Goal: Task Accomplishment & Management: Manage account settings

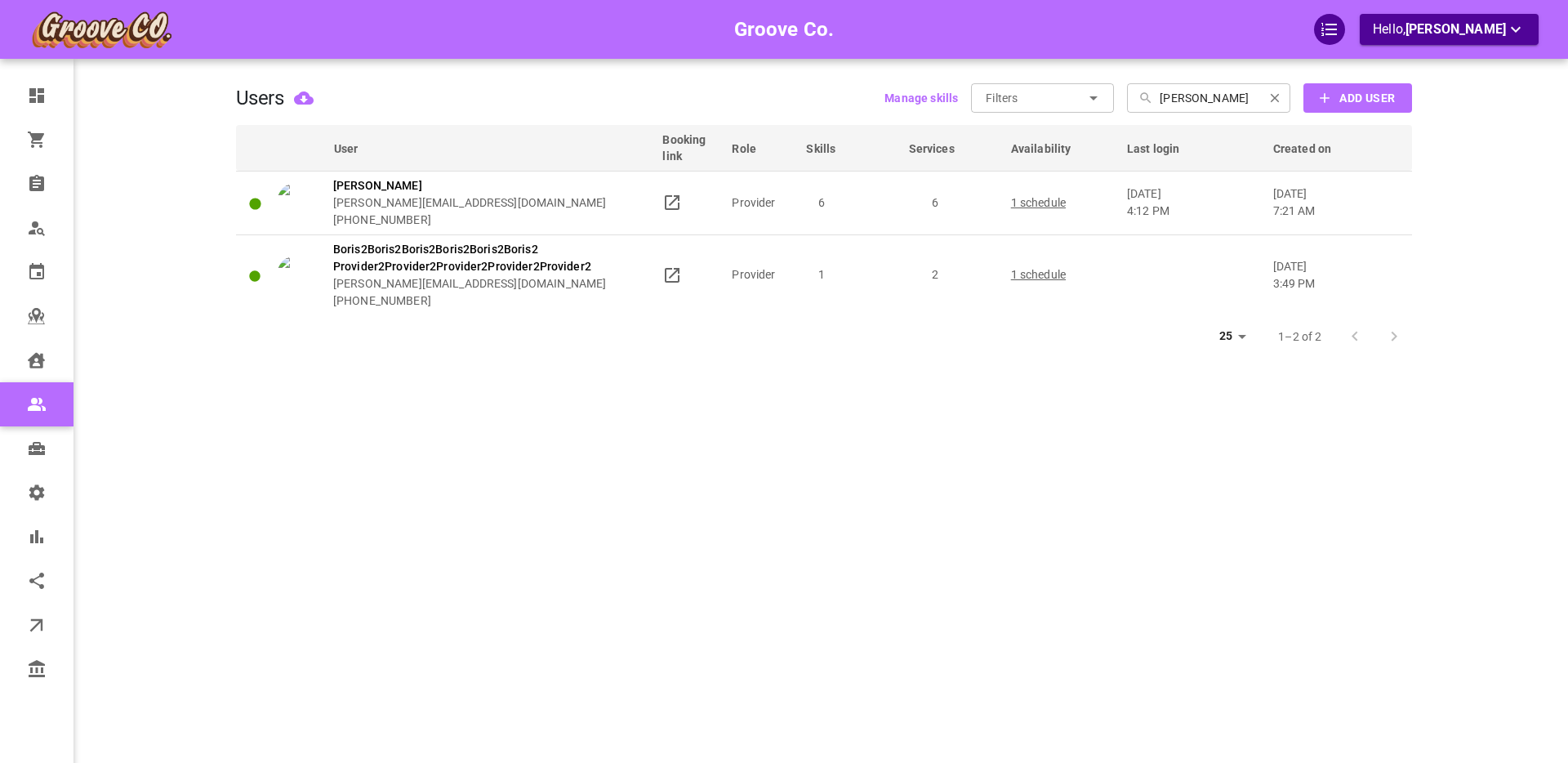
click at [173, 343] on div "Groove Co. Hello, [PERSON_NAME]" at bounding box center [172, 406] width 127 height 763
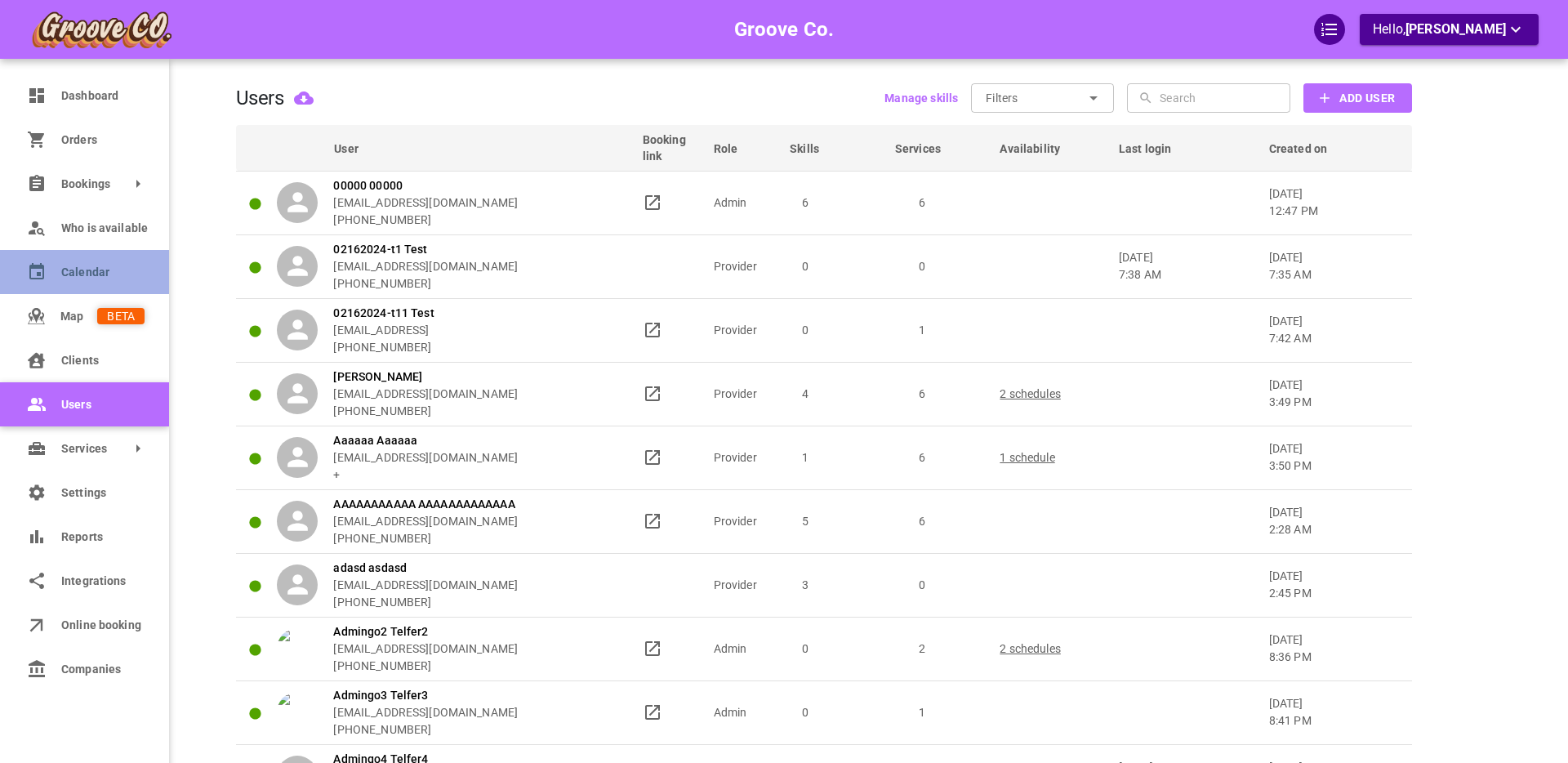
click at [69, 267] on span "Calendar" at bounding box center [103, 271] width 83 height 17
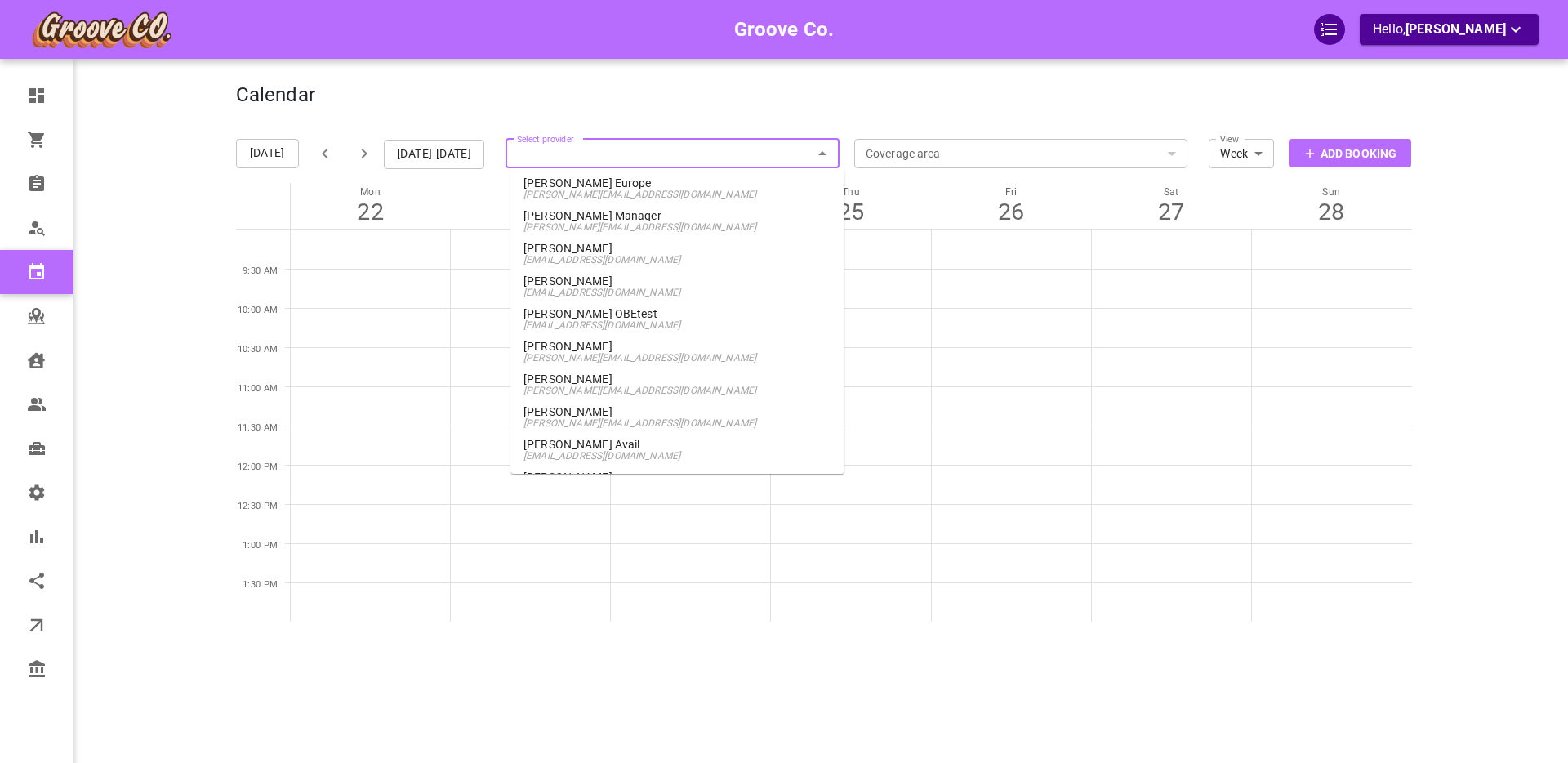
scroll to position [995, 0]
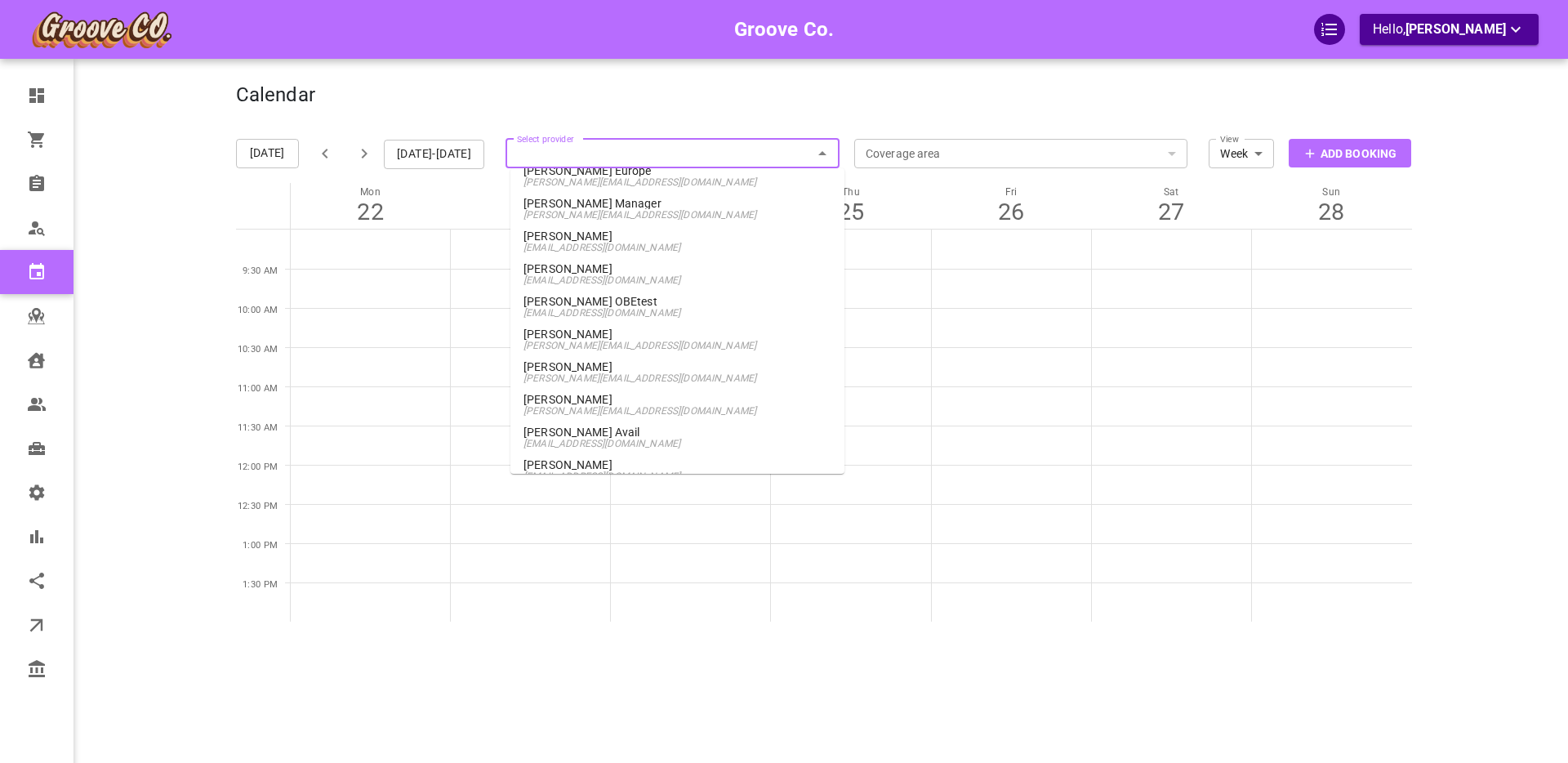
click at [577, 343] on span "[PERSON_NAME][EMAIL_ADDRESS][DOMAIN_NAME]" at bounding box center [678, 345] width 308 height 12
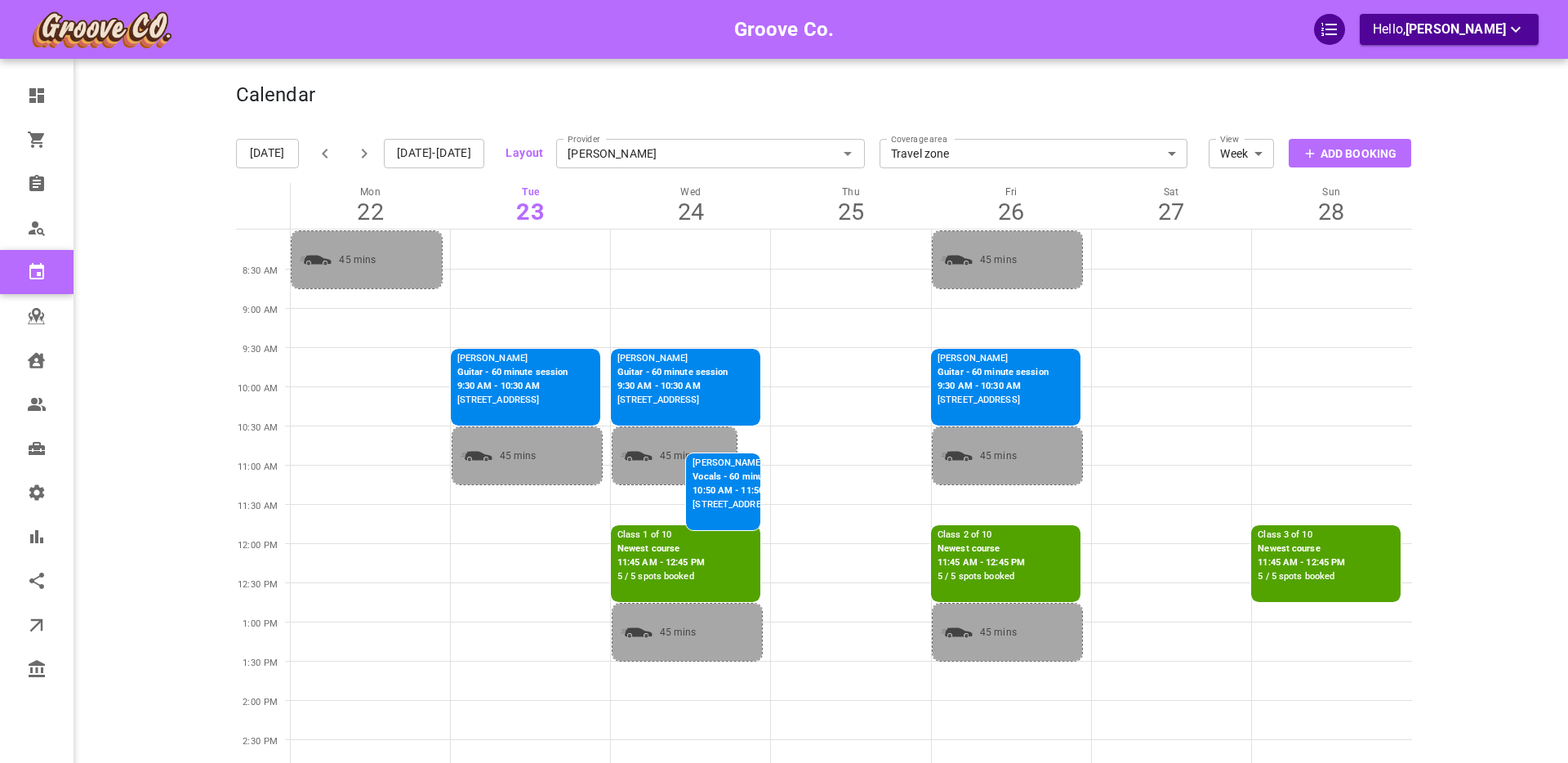
click at [642, 534] on p "Class 1 of 10" at bounding box center [661, 536] width 88 height 14
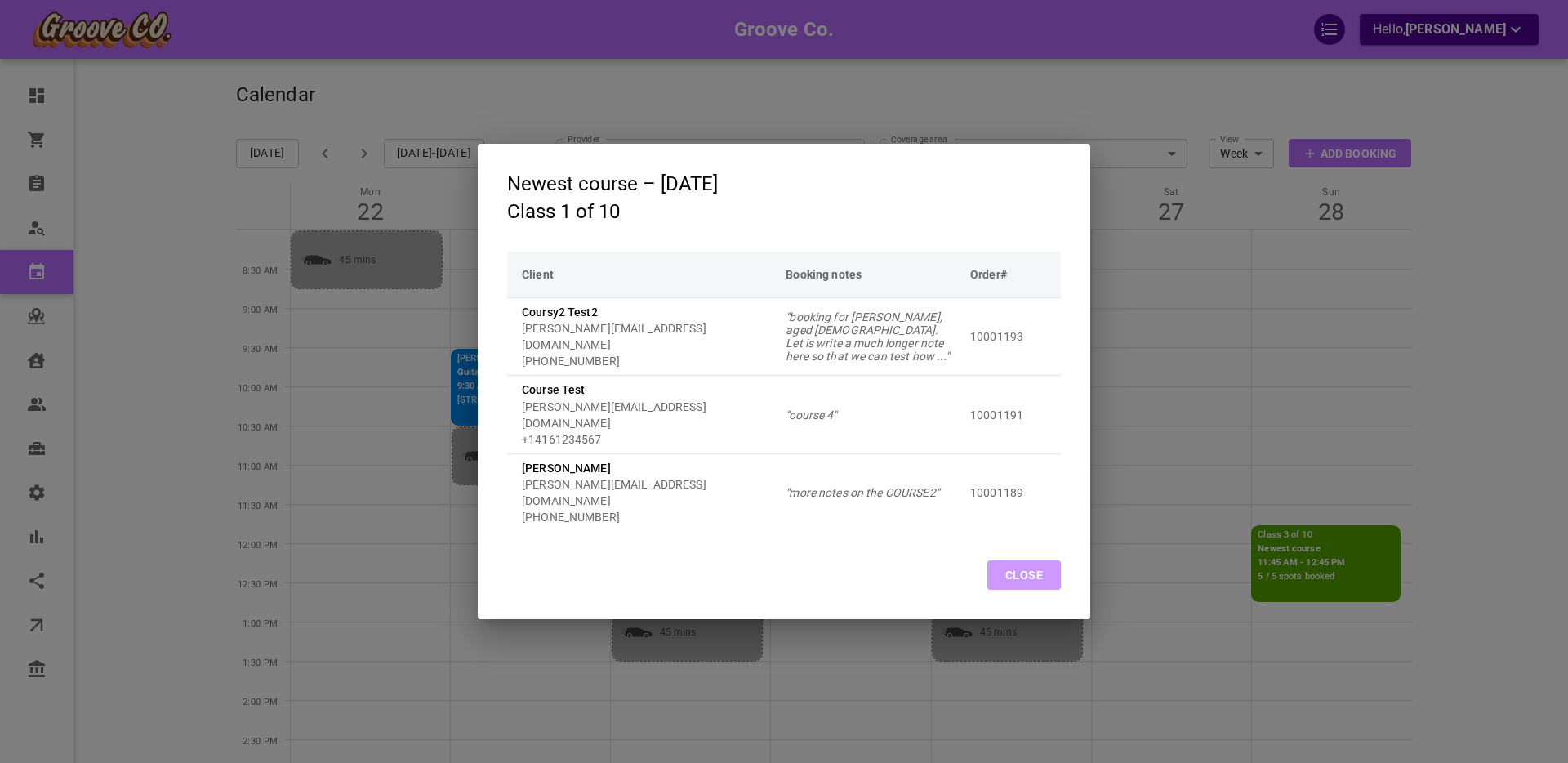
click at [1007, 561] on button "Close" at bounding box center [1024, 575] width 73 height 30
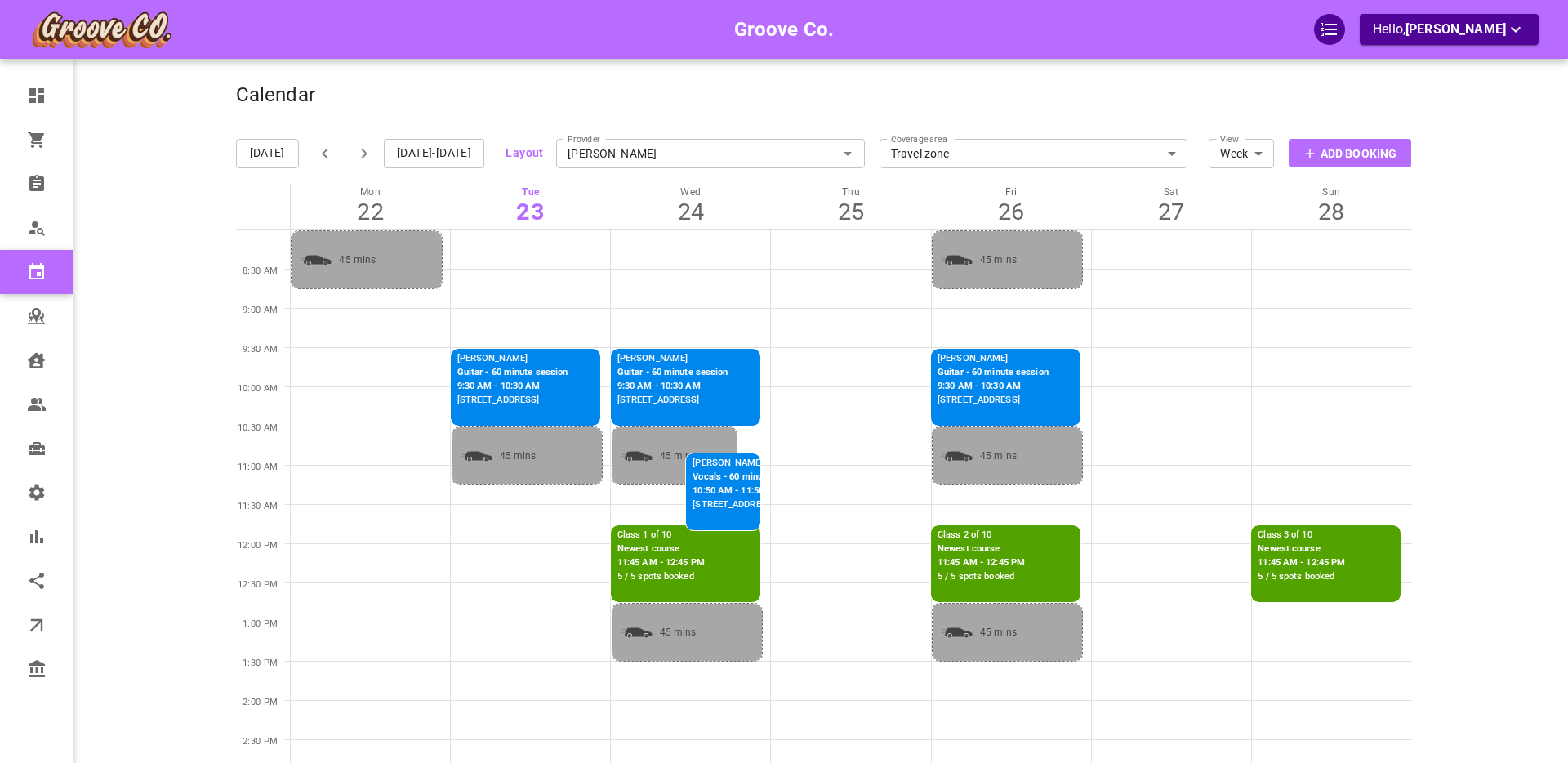
click at [435, 149] on button "Sep 22-28, 2025" at bounding box center [434, 154] width 101 height 30
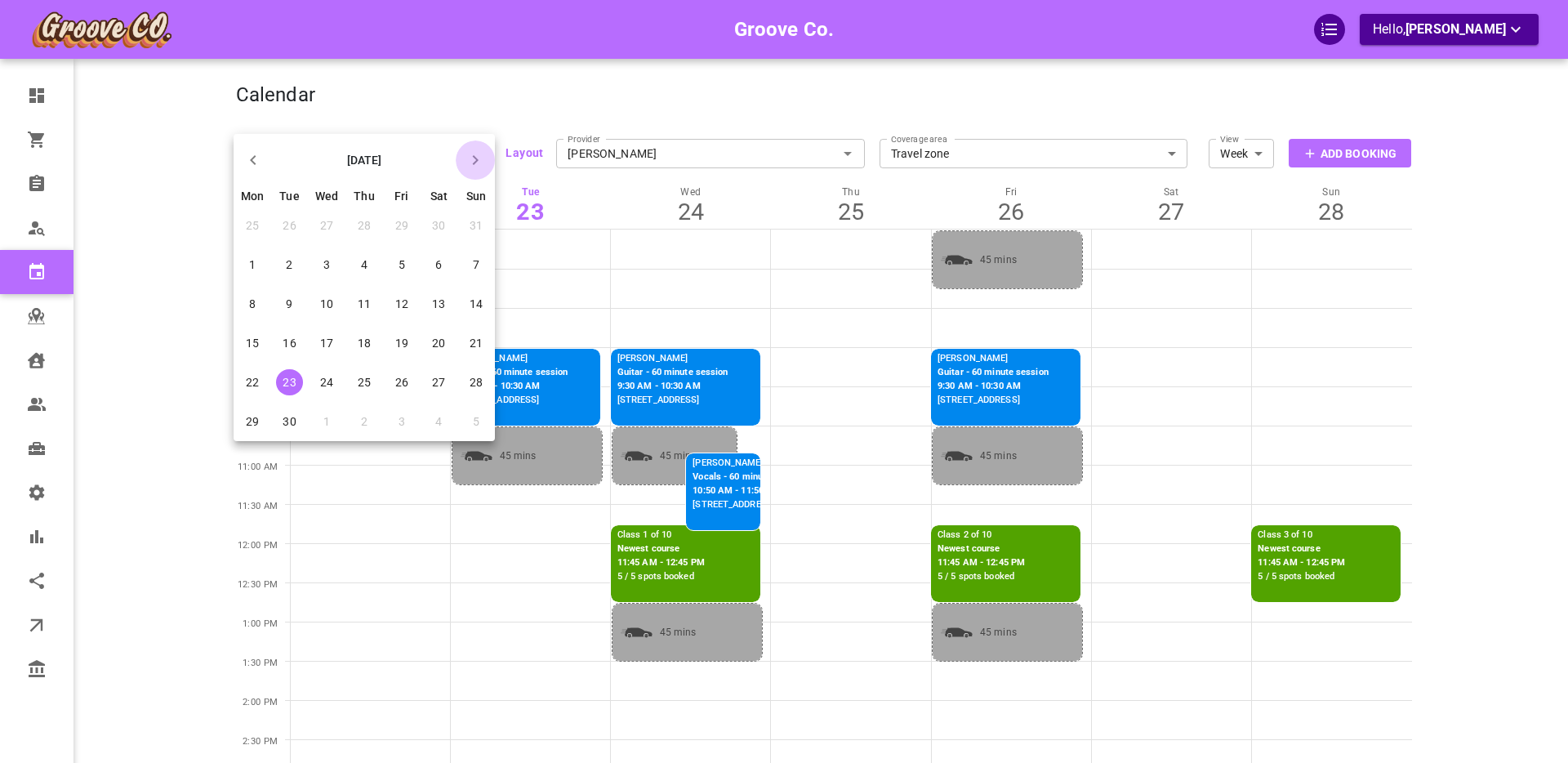
click at [481, 164] on icon "button" at bounding box center [476, 160] width 20 height 20
click at [330, 347] on span "22" at bounding box center [326, 343] width 13 height 13
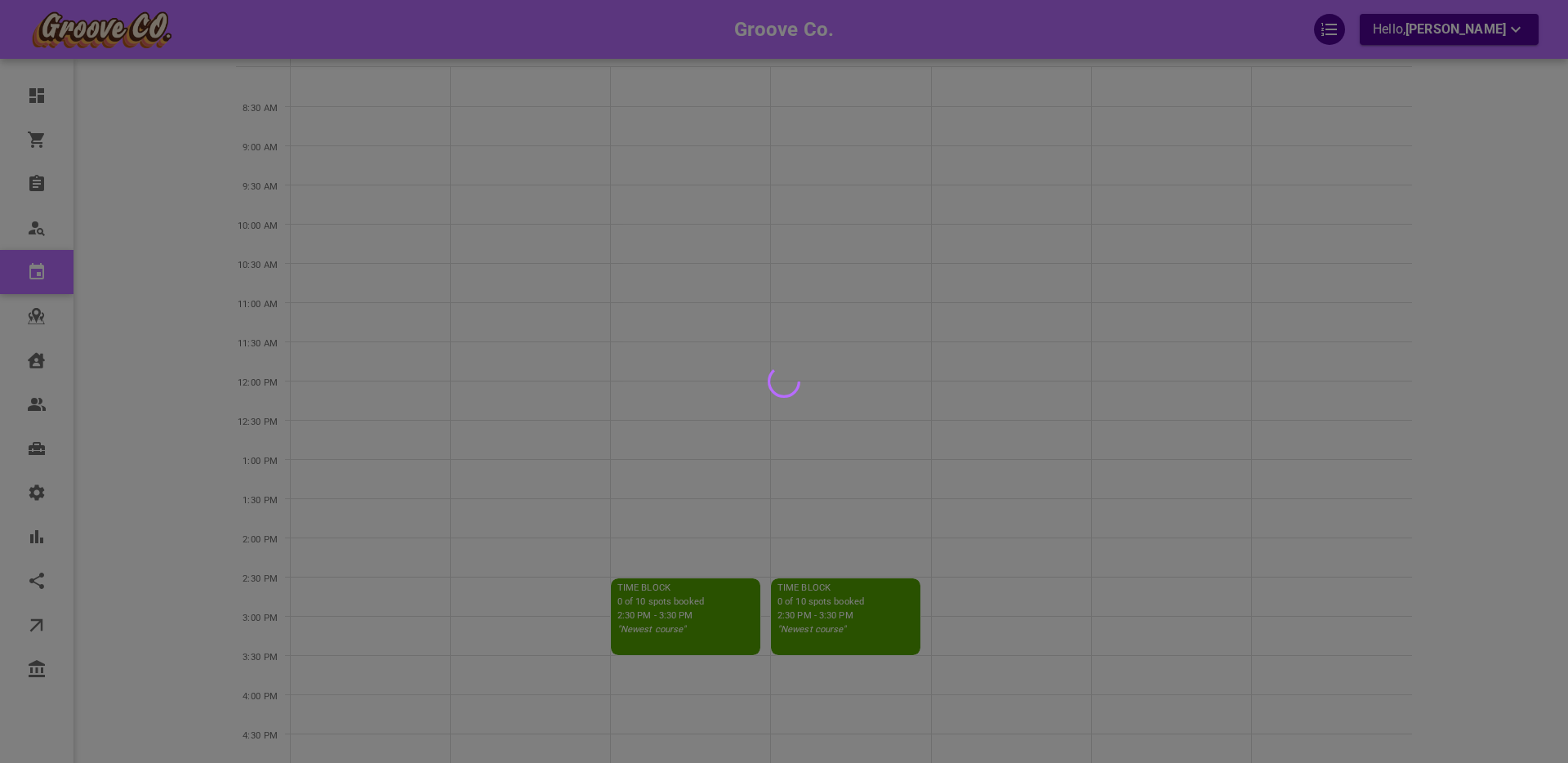
scroll to position [179, 0]
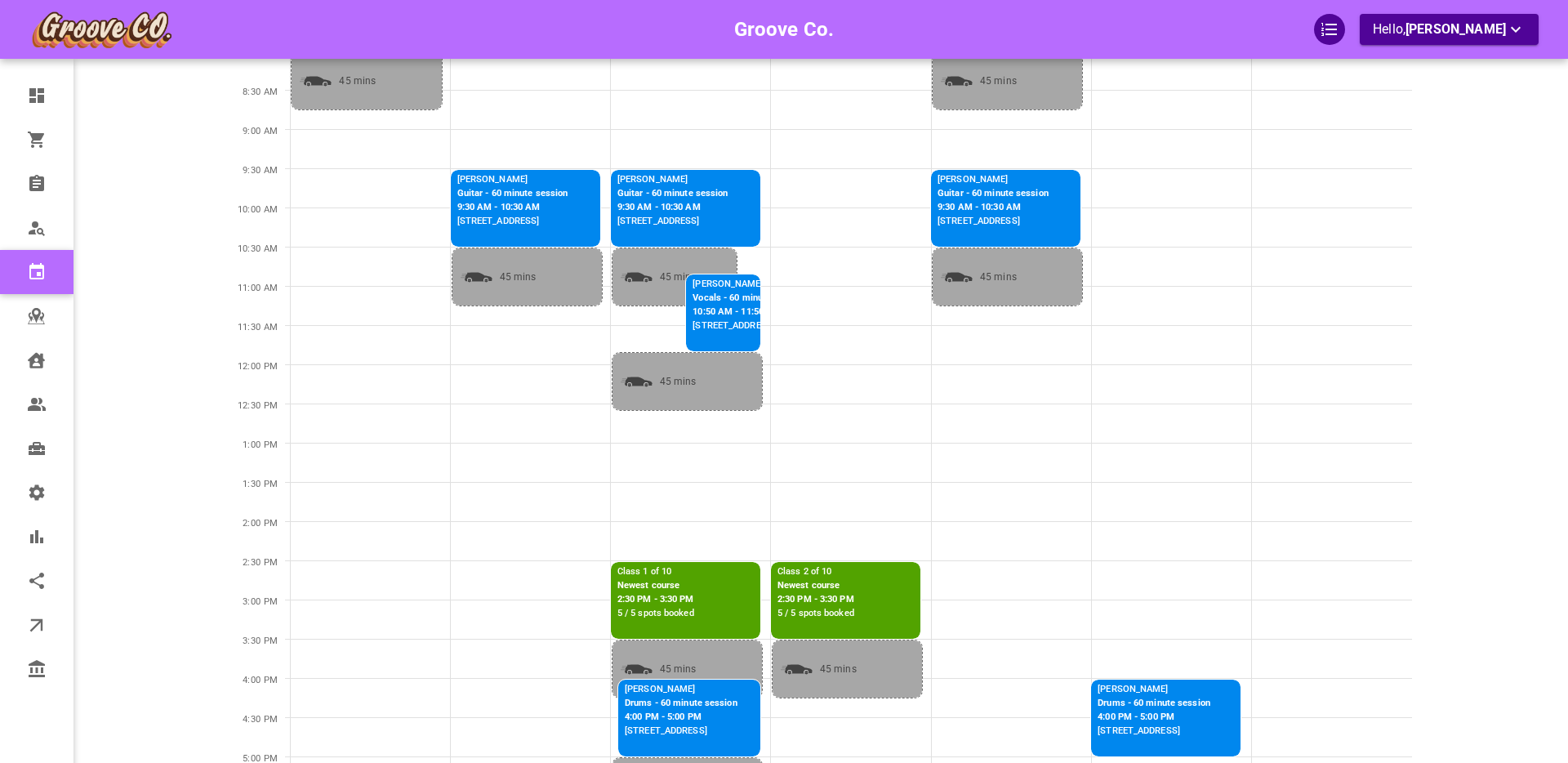
click at [668, 583] on p "Newest course" at bounding box center [656, 586] width 77 height 14
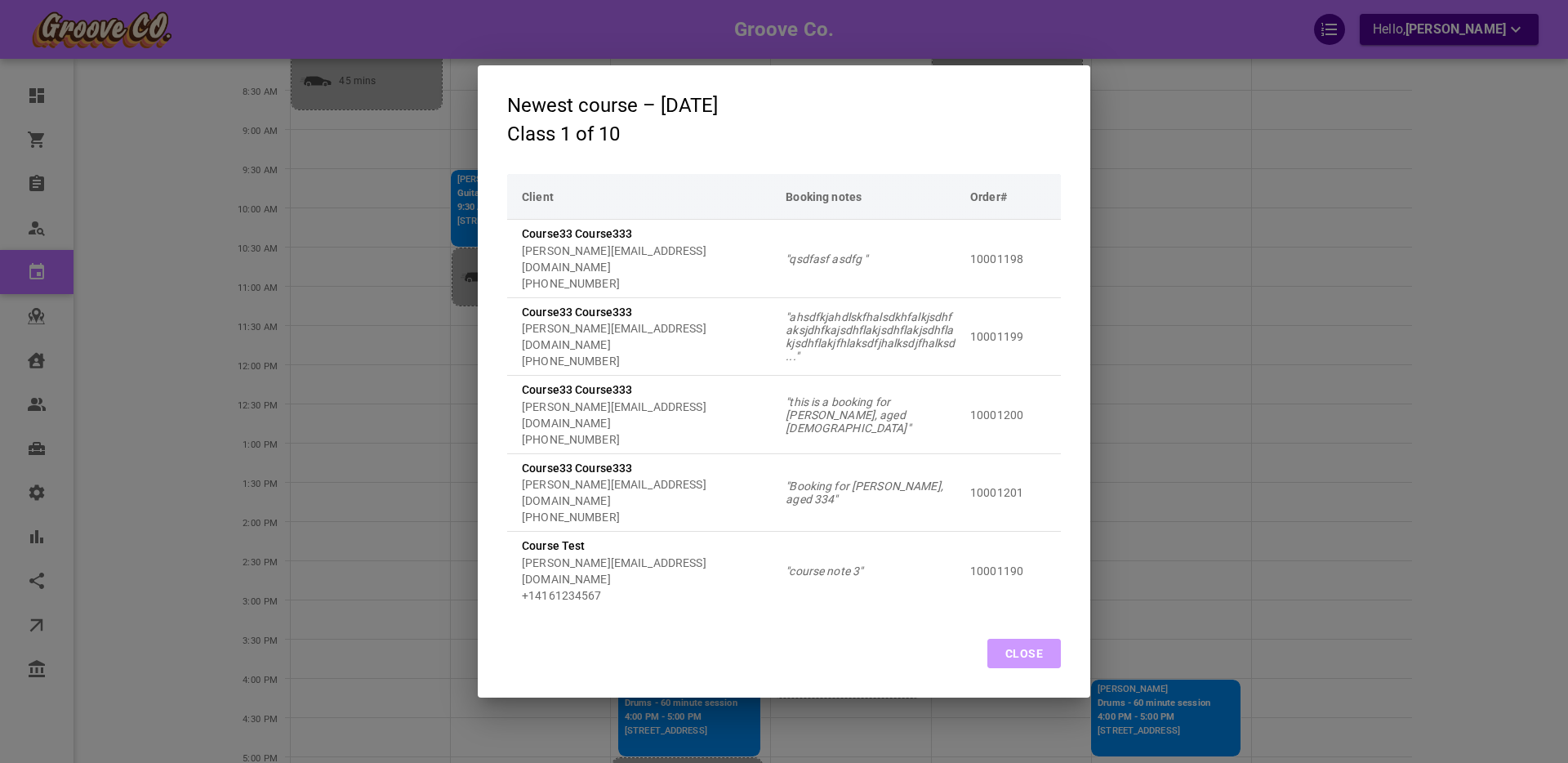
click at [1029, 639] on button "Close" at bounding box center [1024, 653] width 73 height 30
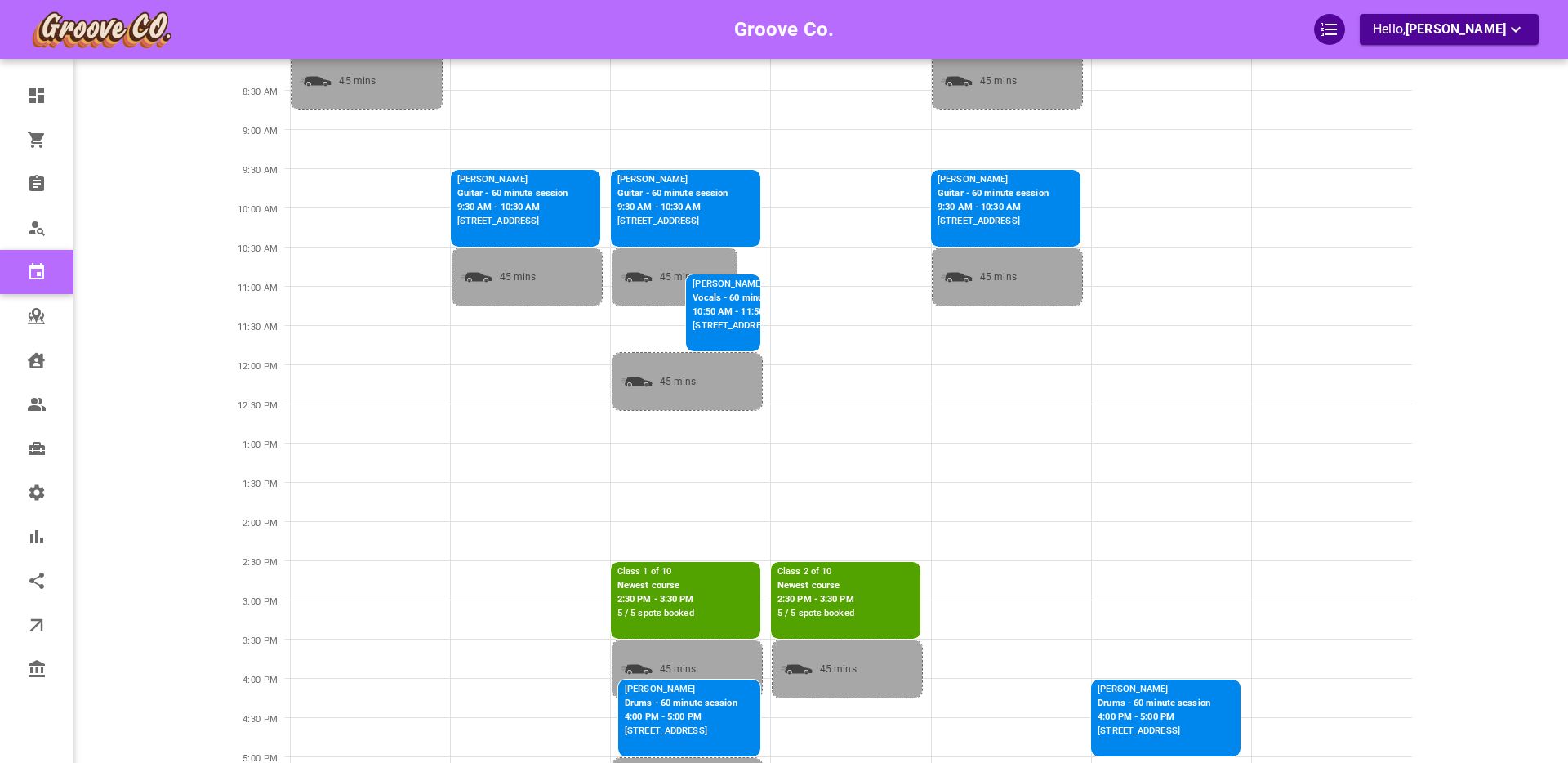
click at [821, 585] on p "Newest course" at bounding box center [816, 586] width 77 height 14
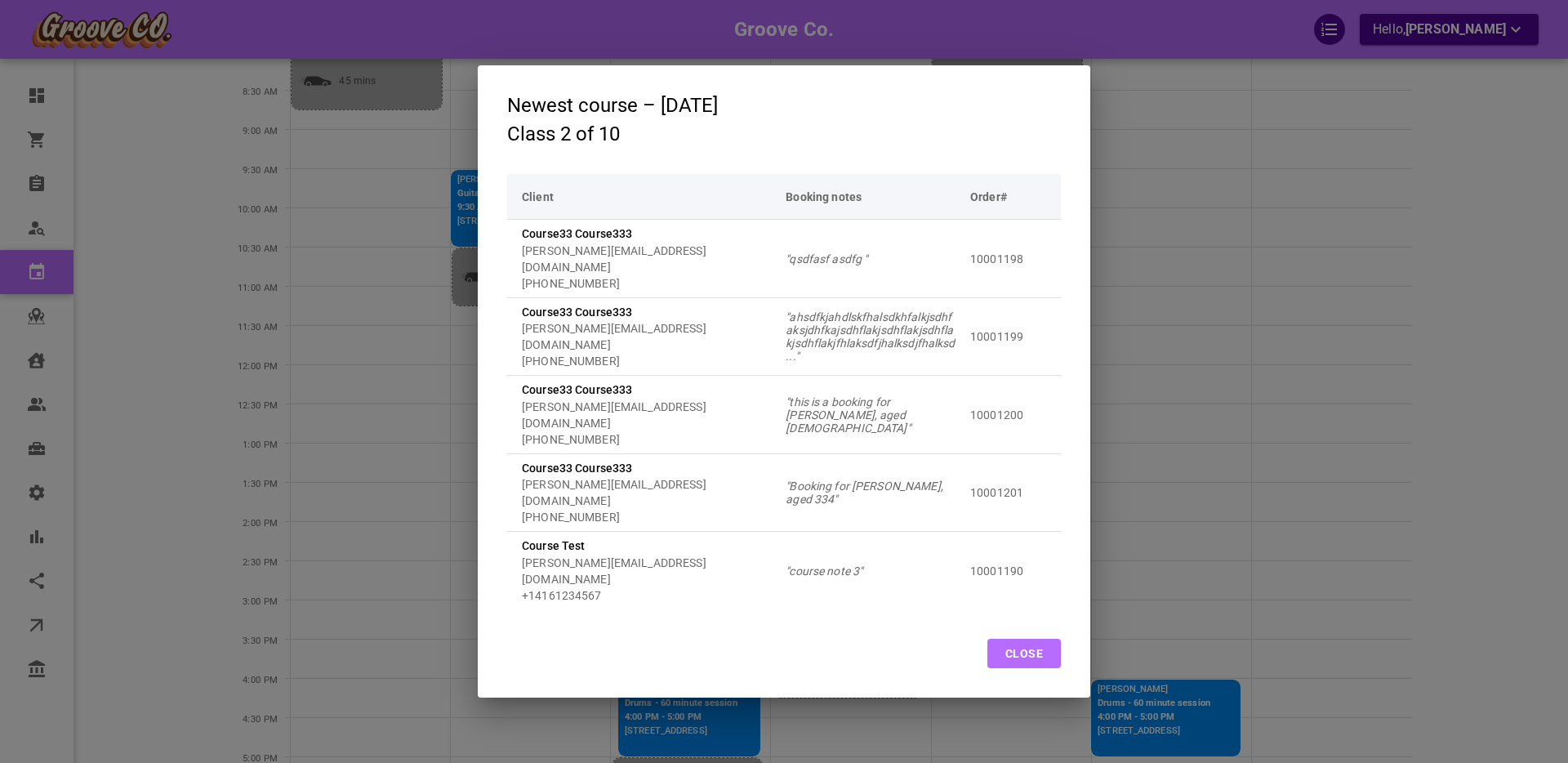
click at [1013, 639] on button "Close" at bounding box center [1024, 653] width 73 height 30
